Goal: Navigation & Orientation: Find specific page/section

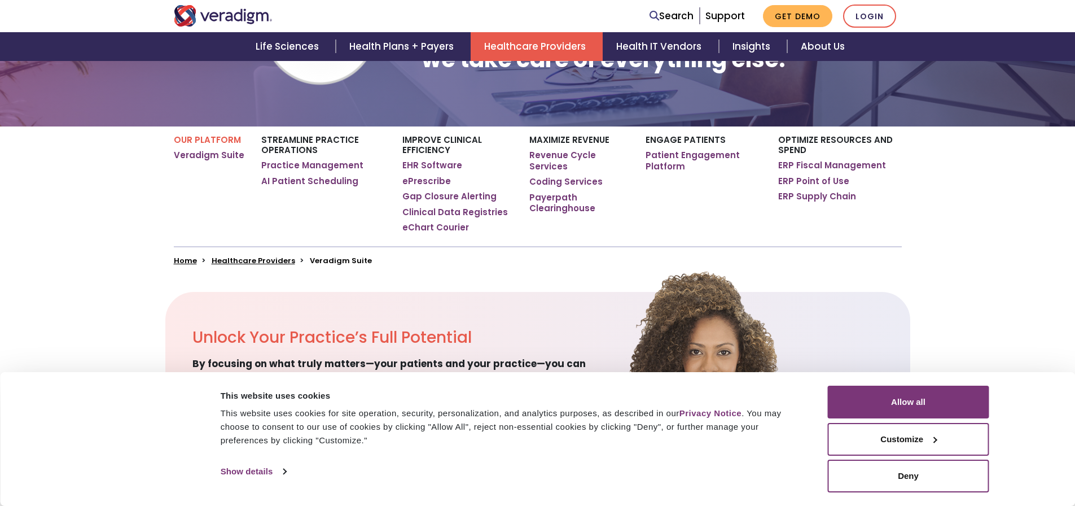
drag, startPoint x: 1082, startPoint y: 32, endPoint x: 1075, endPoint y: 35, distance: 7.3
click at [1074, 35] on html "Consent Details [#IABV2SETTINGS#] About This website uses cookies This website …" at bounding box center [537, 71] width 1075 height 506
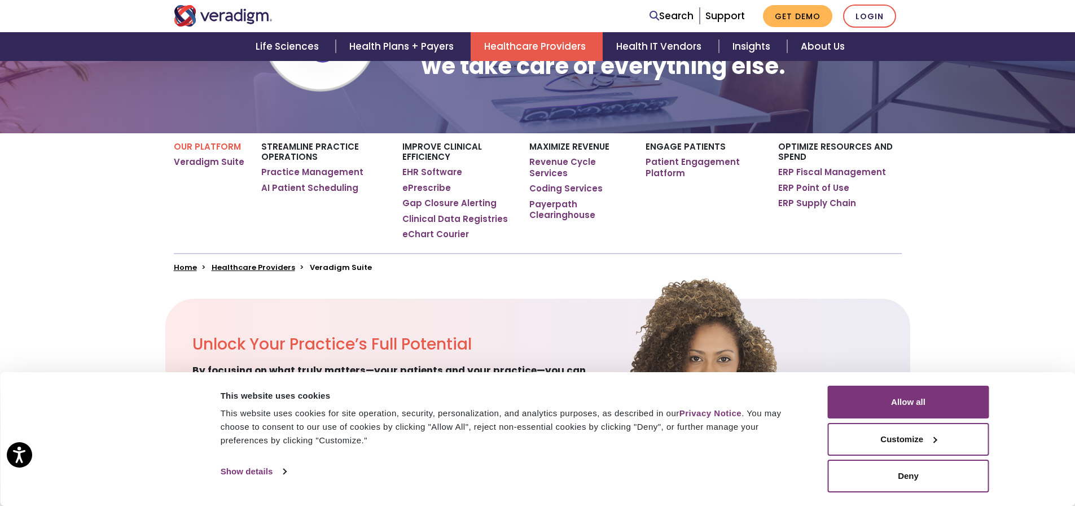
click at [994, 317] on section "Unlock Your Practice’s Full Potential By focusing on what truly matters—your pa…" at bounding box center [537, 404] width 1075 height 212
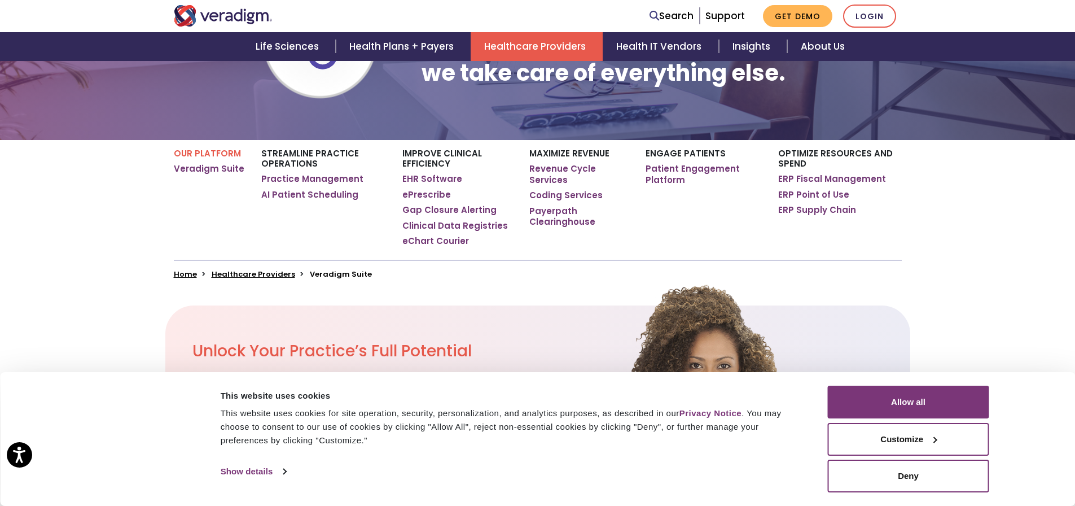
scroll to position [141, 0]
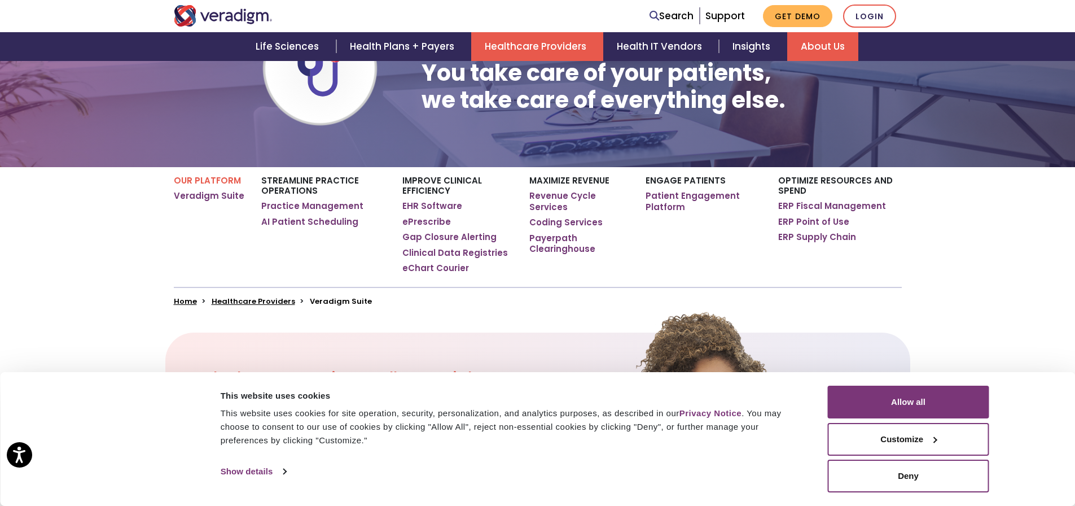
click at [818, 51] on link "About Us" at bounding box center [822, 46] width 71 height 29
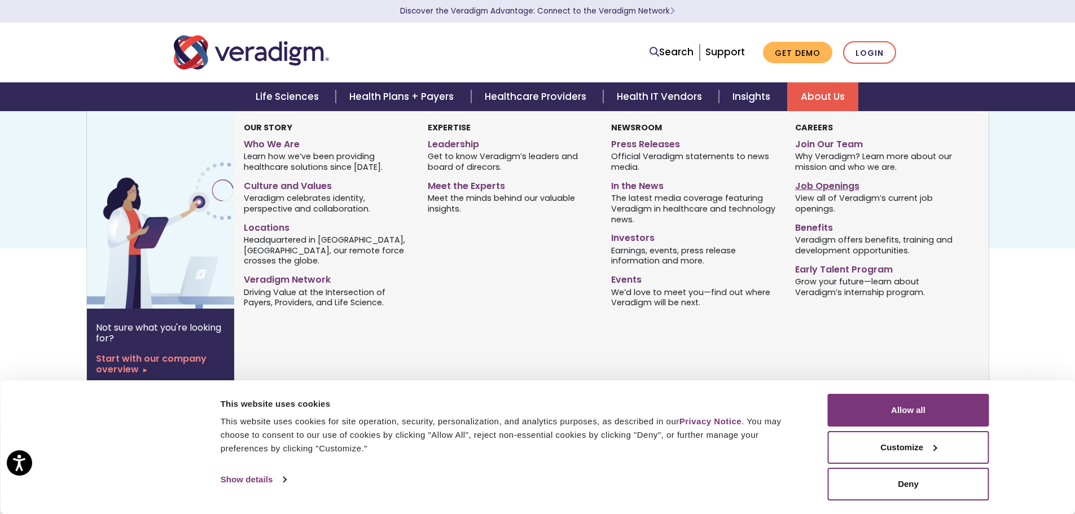
click at [841, 184] on link "Job Openings" at bounding box center [878, 184] width 166 height 16
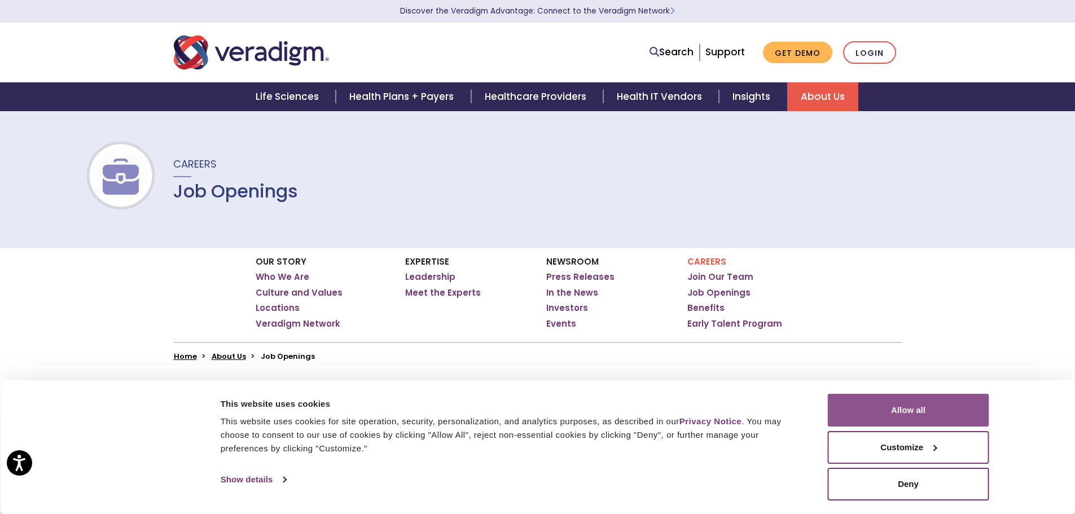
click at [906, 415] on button "Allow all" at bounding box center [908, 410] width 161 height 33
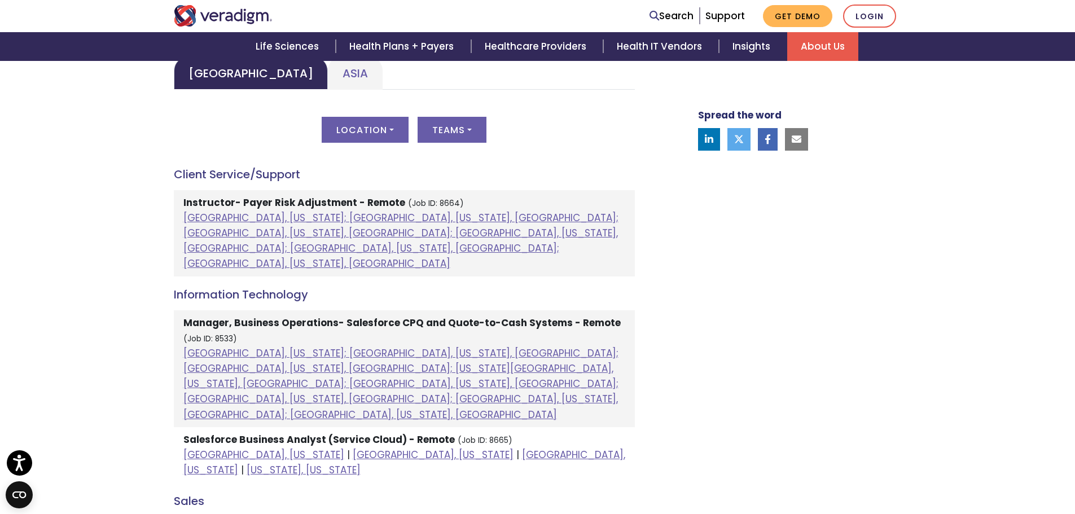
scroll to position [574, 0]
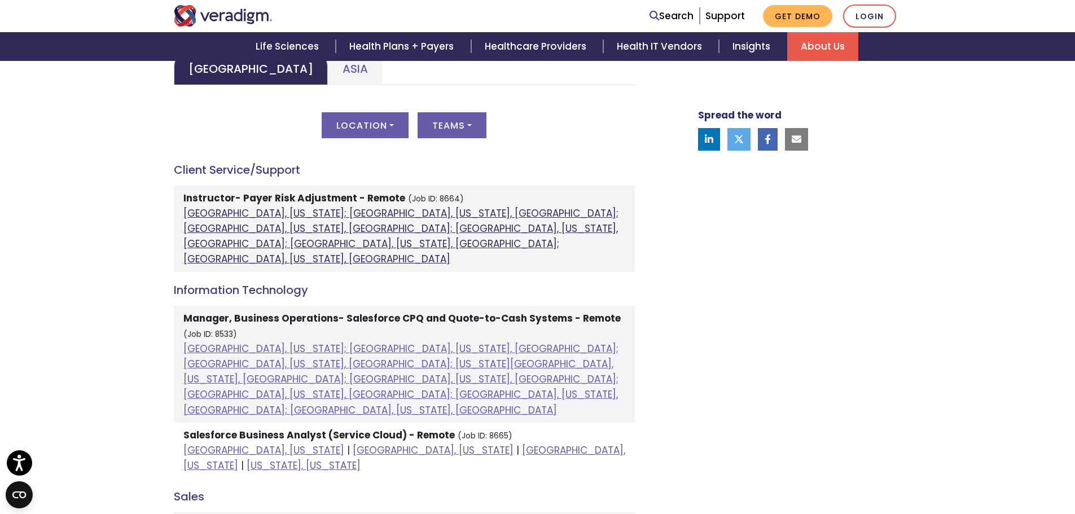
click at [380, 212] on link "Atlanta, Georgia; Chicago, Illinois, United States; Houston, Texas, United Stat…" at bounding box center [400, 236] width 435 height 60
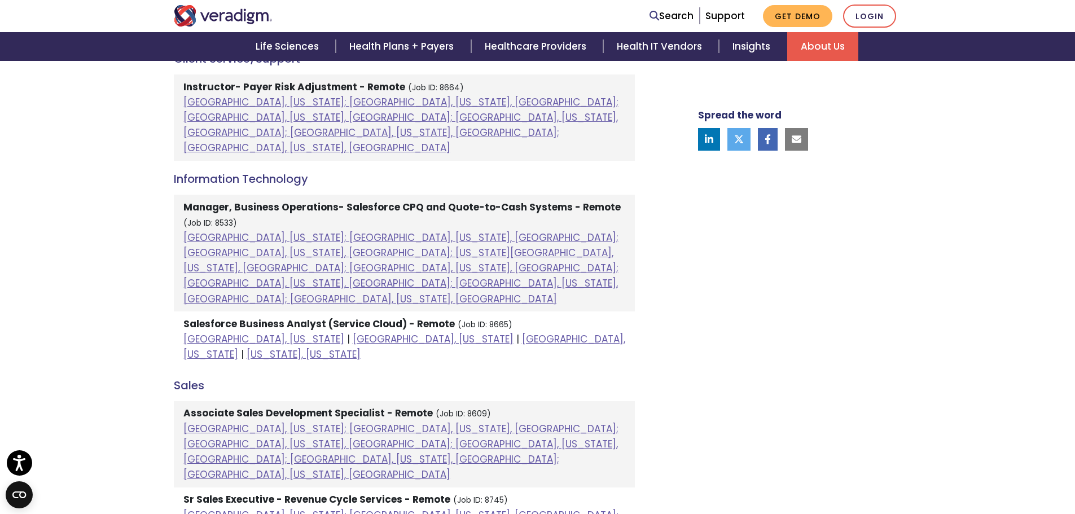
scroll to position [651, 0]
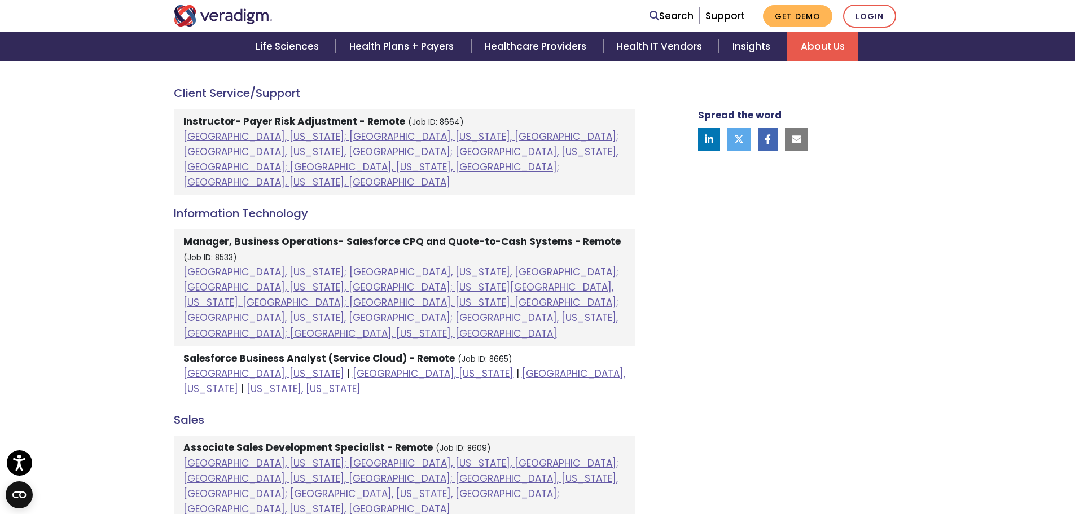
click at [294, 117] on strong "Instructor- Payer Risk Adjustment - Remote" at bounding box center [294, 122] width 222 height 14
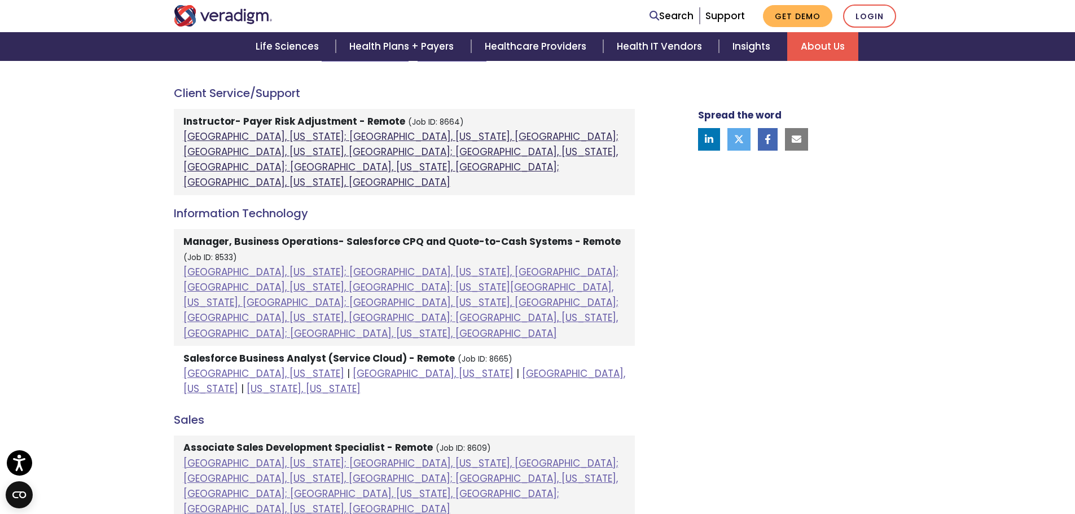
click at [313, 145] on link "Atlanta, Georgia; Chicago, Illinois, United States; Houston, Texas, United Stat…" at bounding box center [400, 160] width 435 height 60
